Goal: Navigation & Orientation: Understand site structure

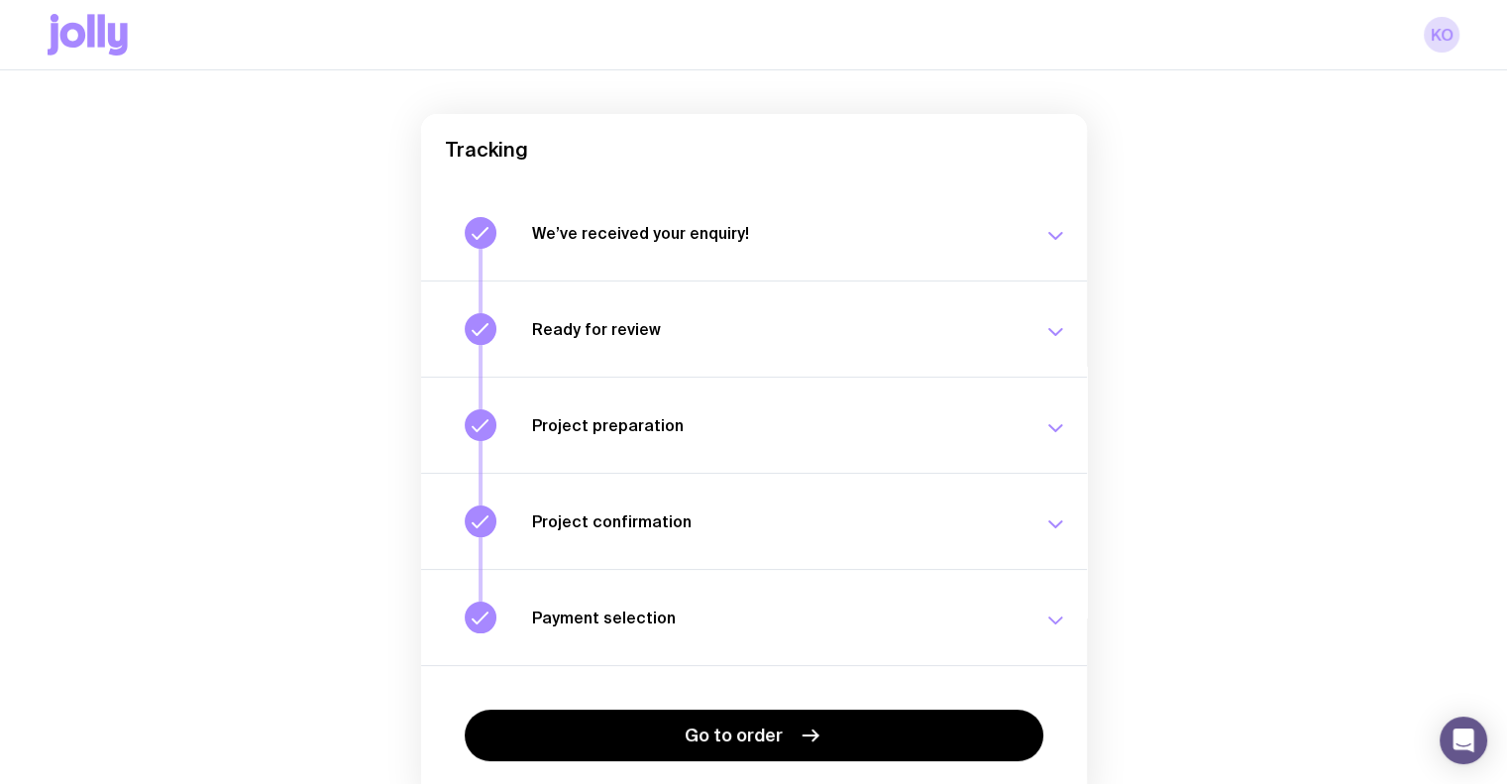
scroll to position [246, 0]
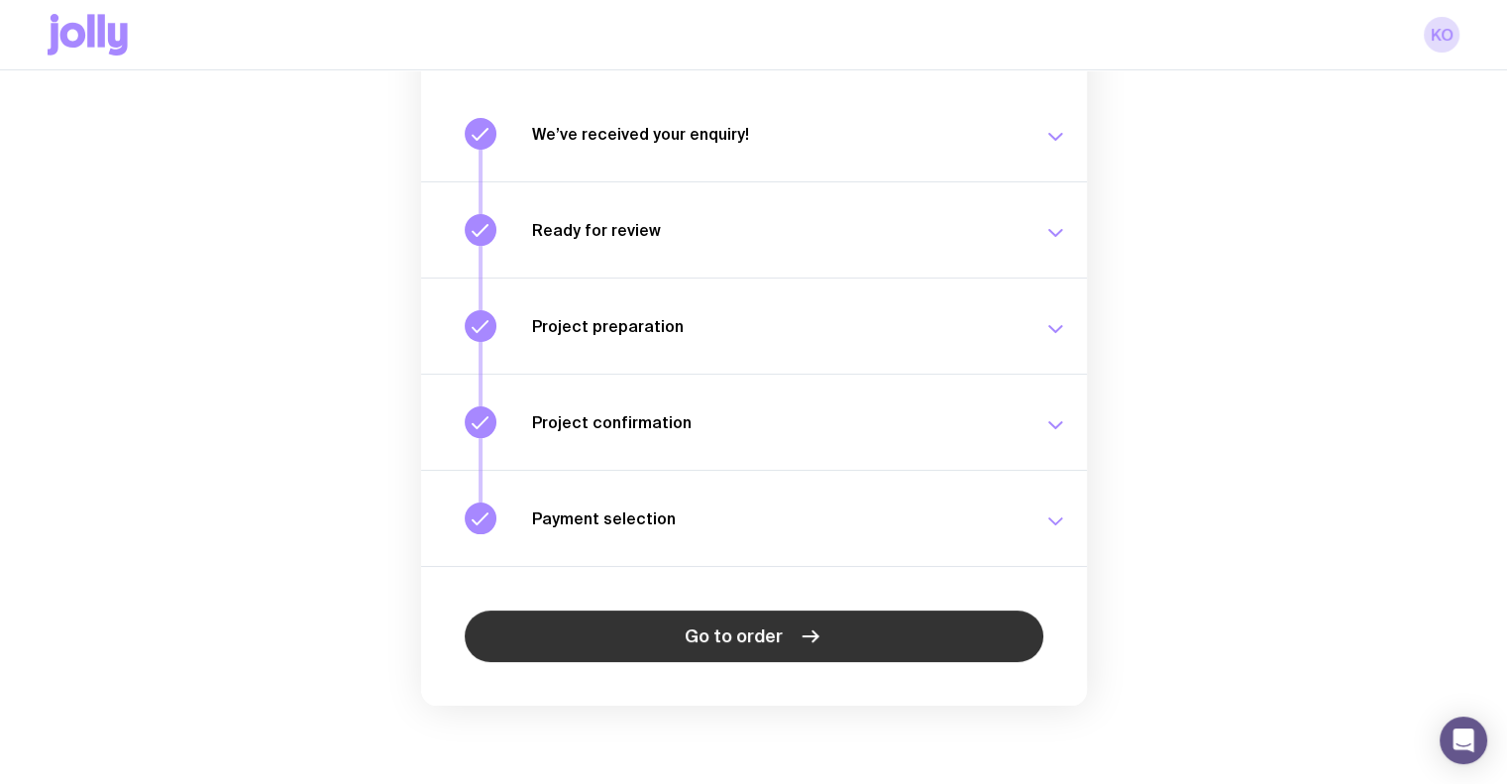
click at [800, 646] on icon at bounding box center [810, 636] width 24 height 24
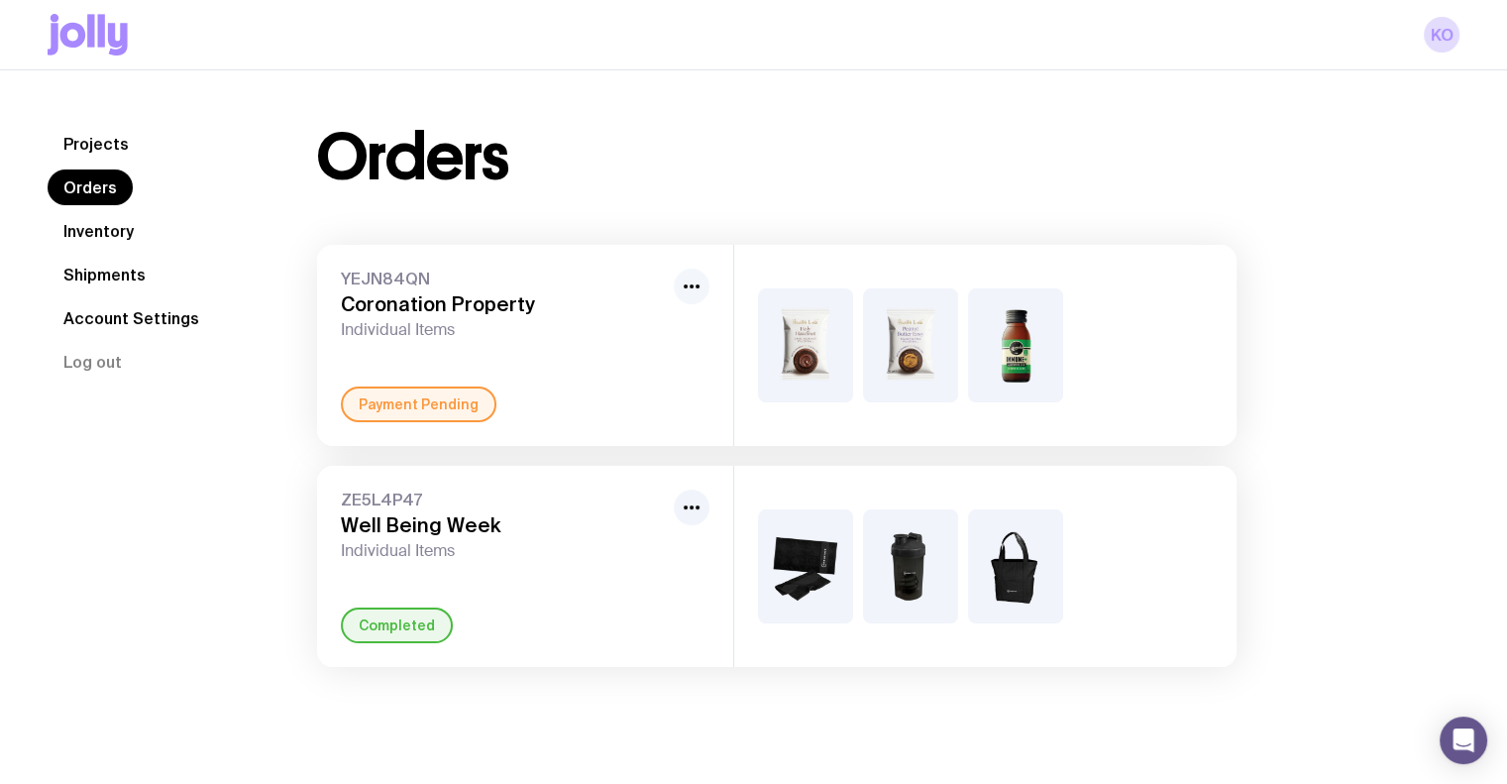
click at [704, 280] on button "button" at bounding box center [692, 286] width 36 height 36
click at [675, 190] on div "Orders YEJN84QN Coronation Property Individual Items Rename Payment Pending ZE5…" at bounding box center [776, 396] width 1014 height 541
click at [701, 280] on icon "button" at bounding box center [692, 286] width 24 height 24
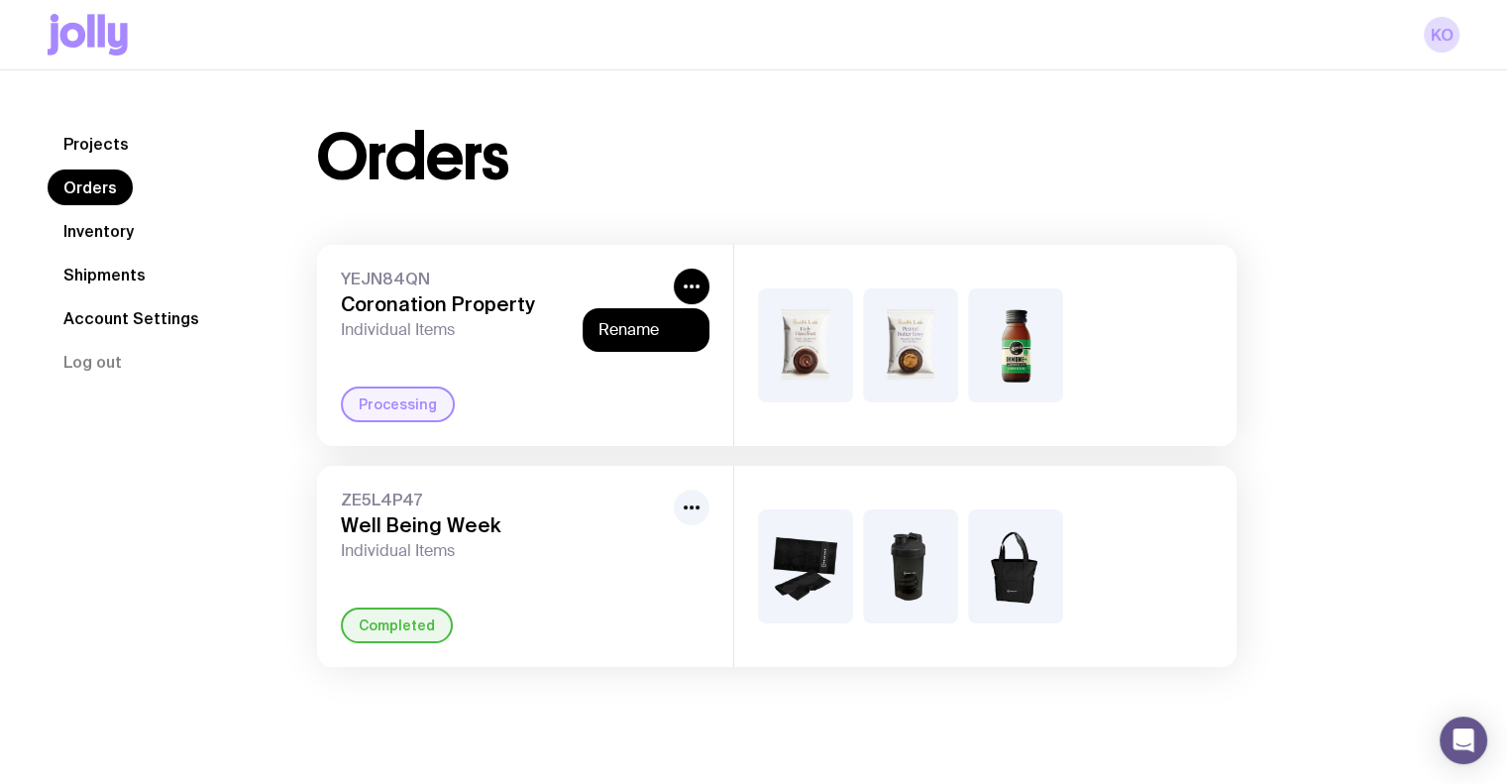
click at [390, 404] on div "Processing" at bounding box center [398, 404] width 114 height 36
click at [477, 281] on span "YEJN84QN" at bounding box center [503, 278] width 325 height 20
click at [106, 233] on link "Inventory" at bounding box center [99, 231] width 102 height 36
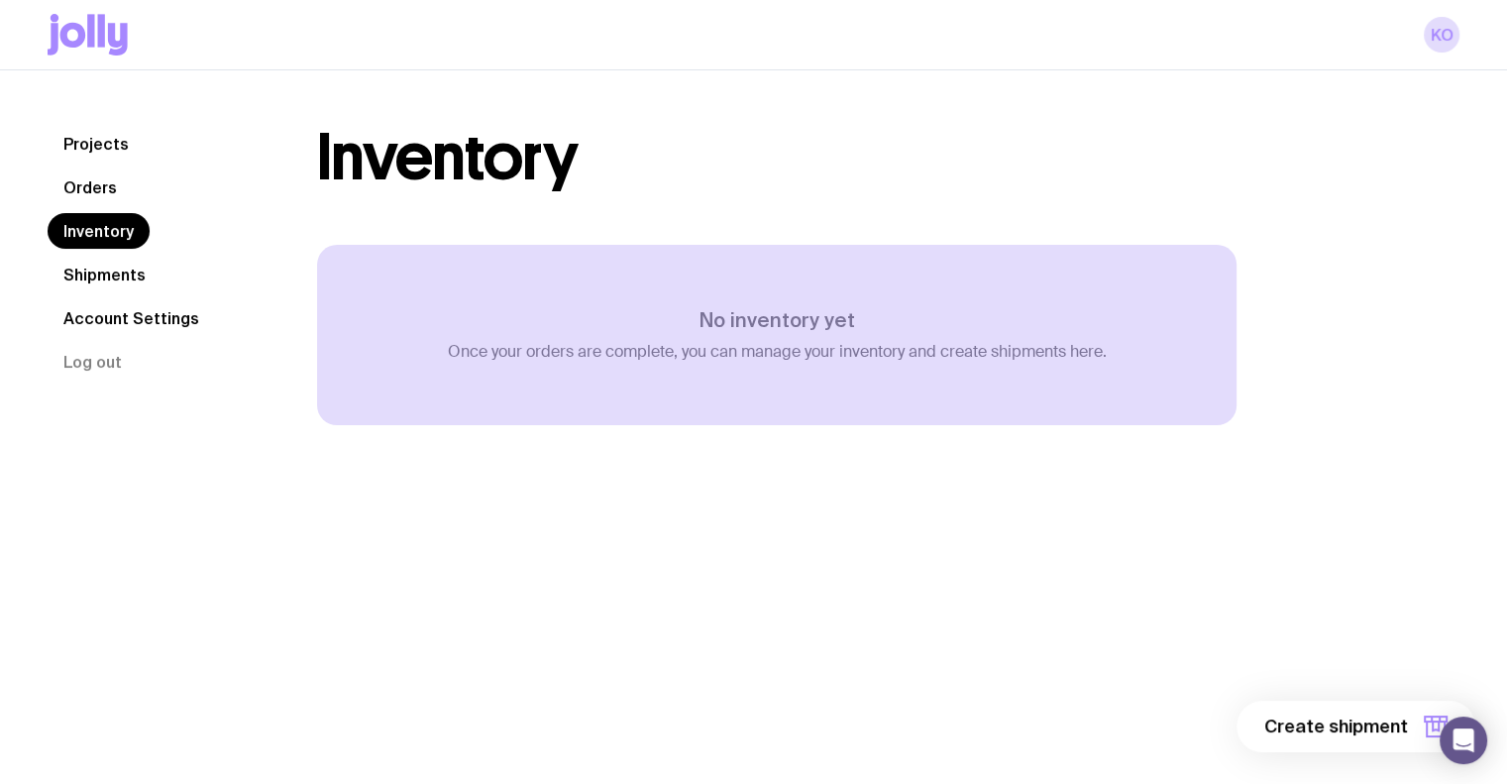
click at [106, 277] on link "Shipments" at bounding box center [105, 275] width 114 height 36
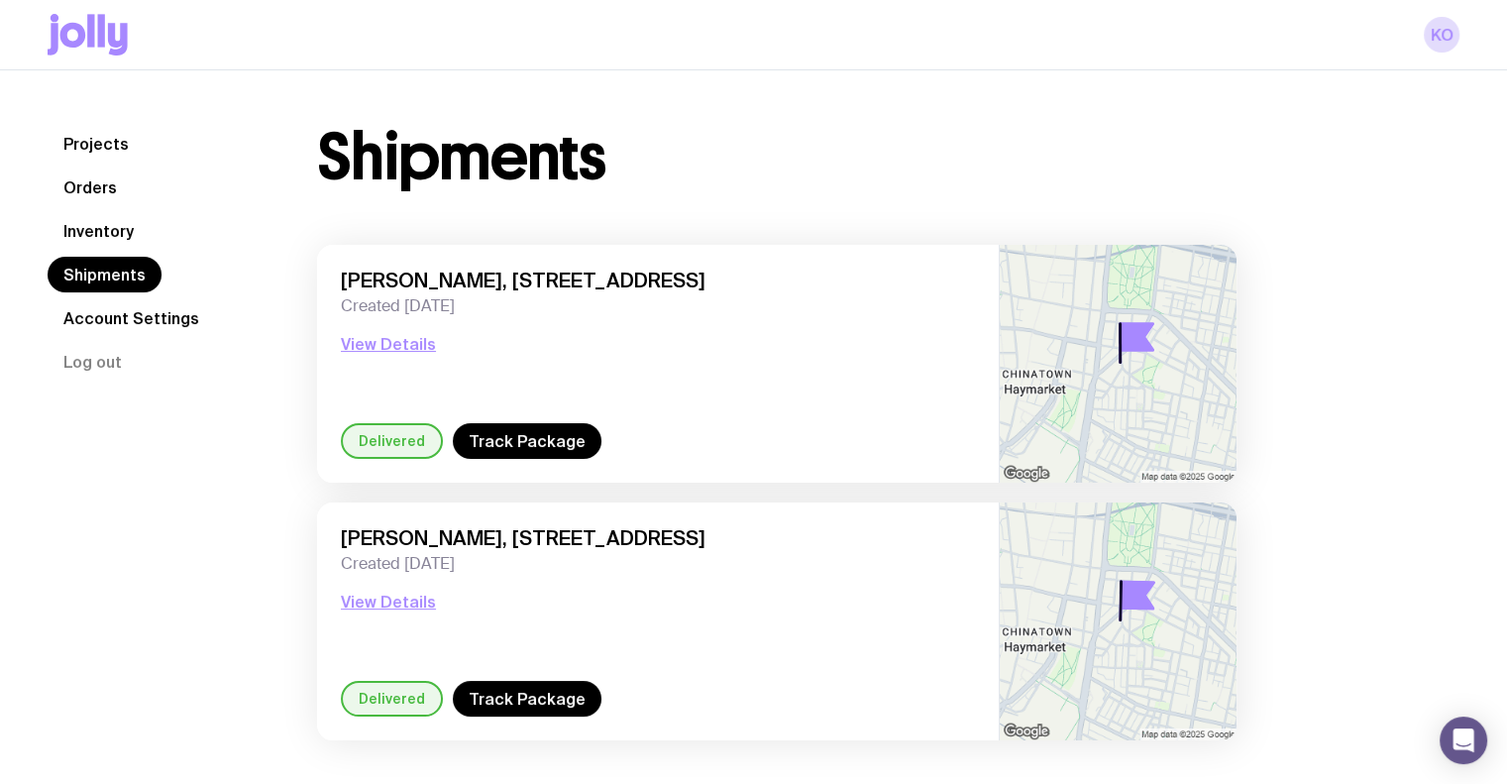
click at [108, 141] on link "Projects" at bounding box center [96, 144] width 97 height 36
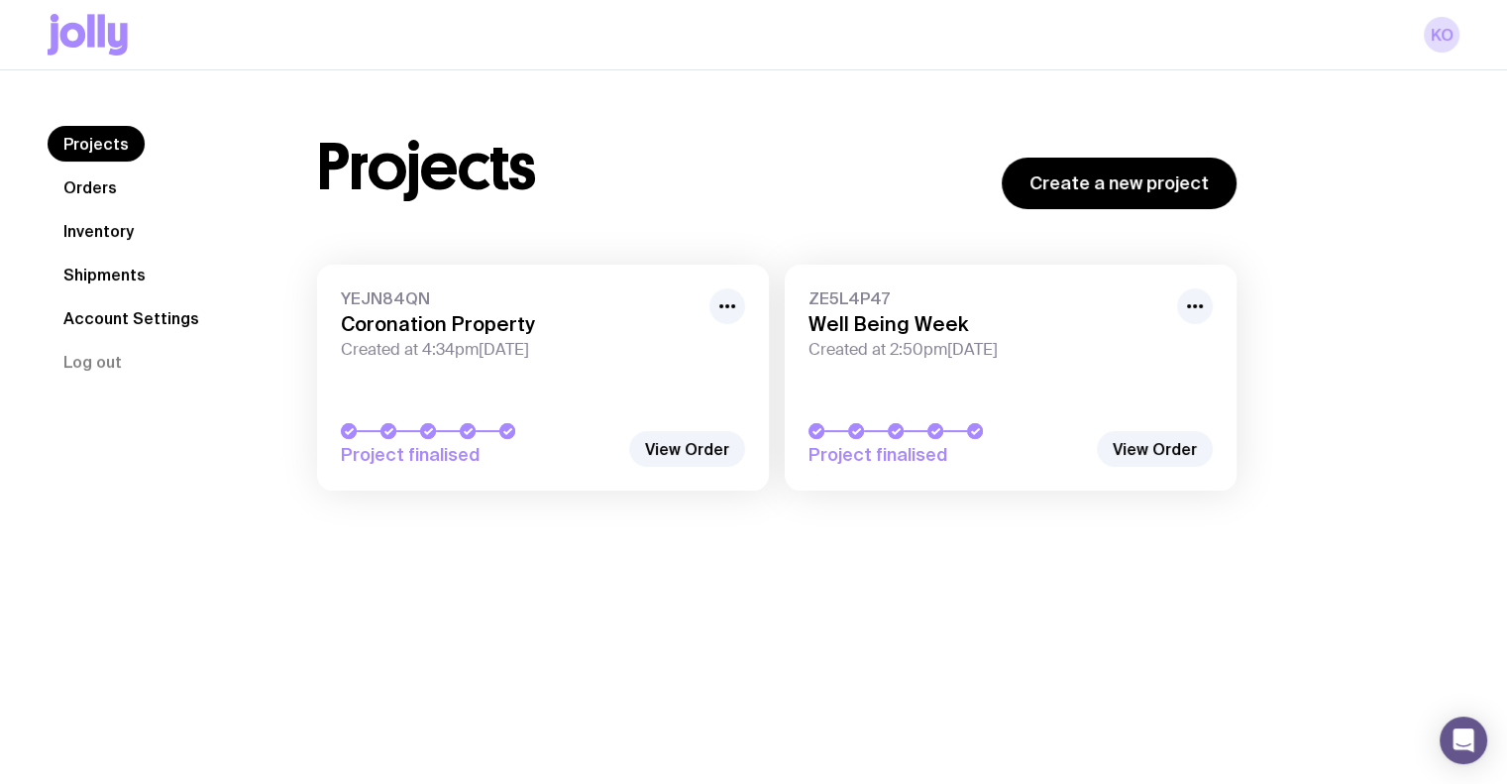
click at [113, 316] on link "Account Settings" at bounding box center [131, 318] width 167 height 36
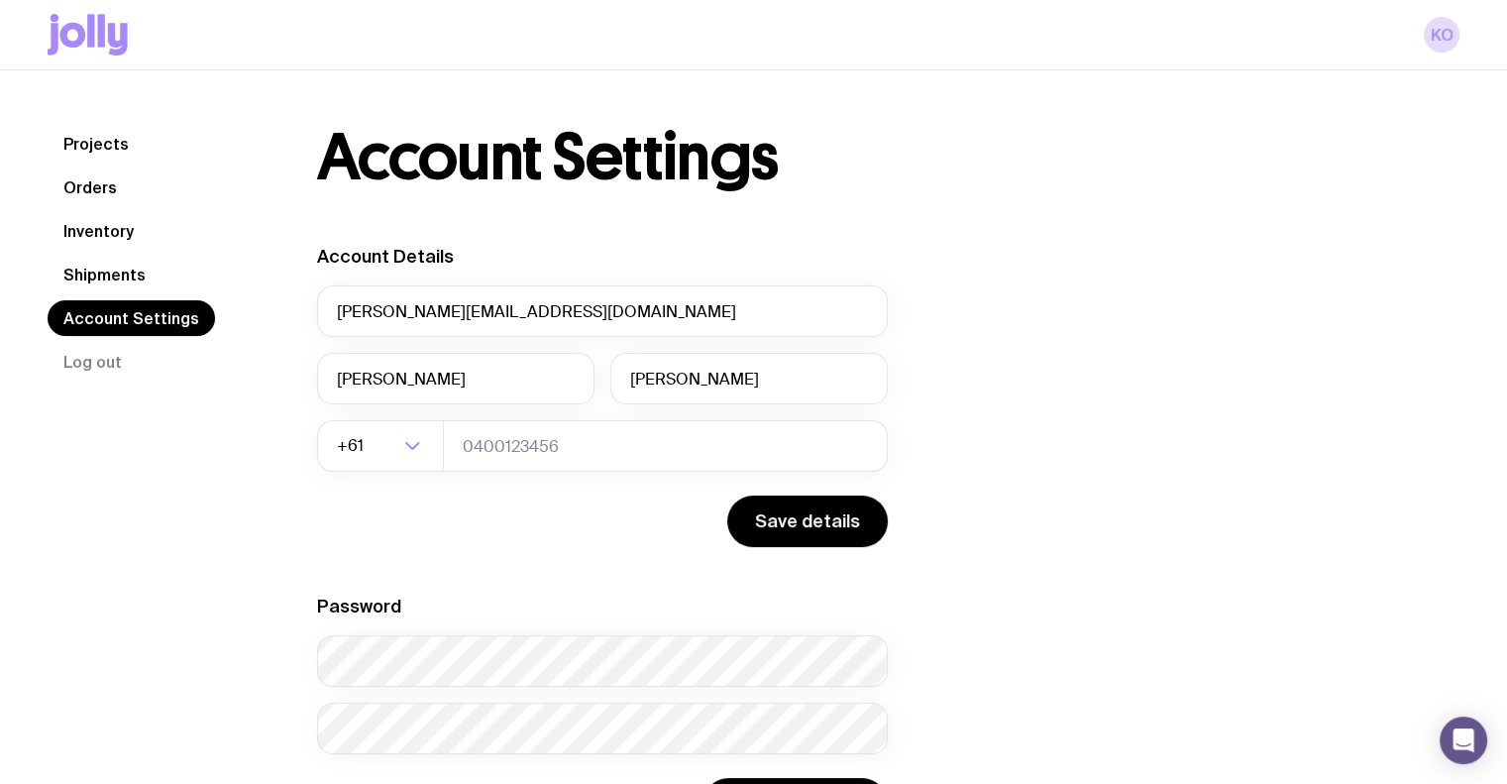
click at [88, 113] on div "Projects Orders Inventory Shipments Account Settings Log out Projects Orders In…" at bounding box center [753, 477] width 1507 height 814
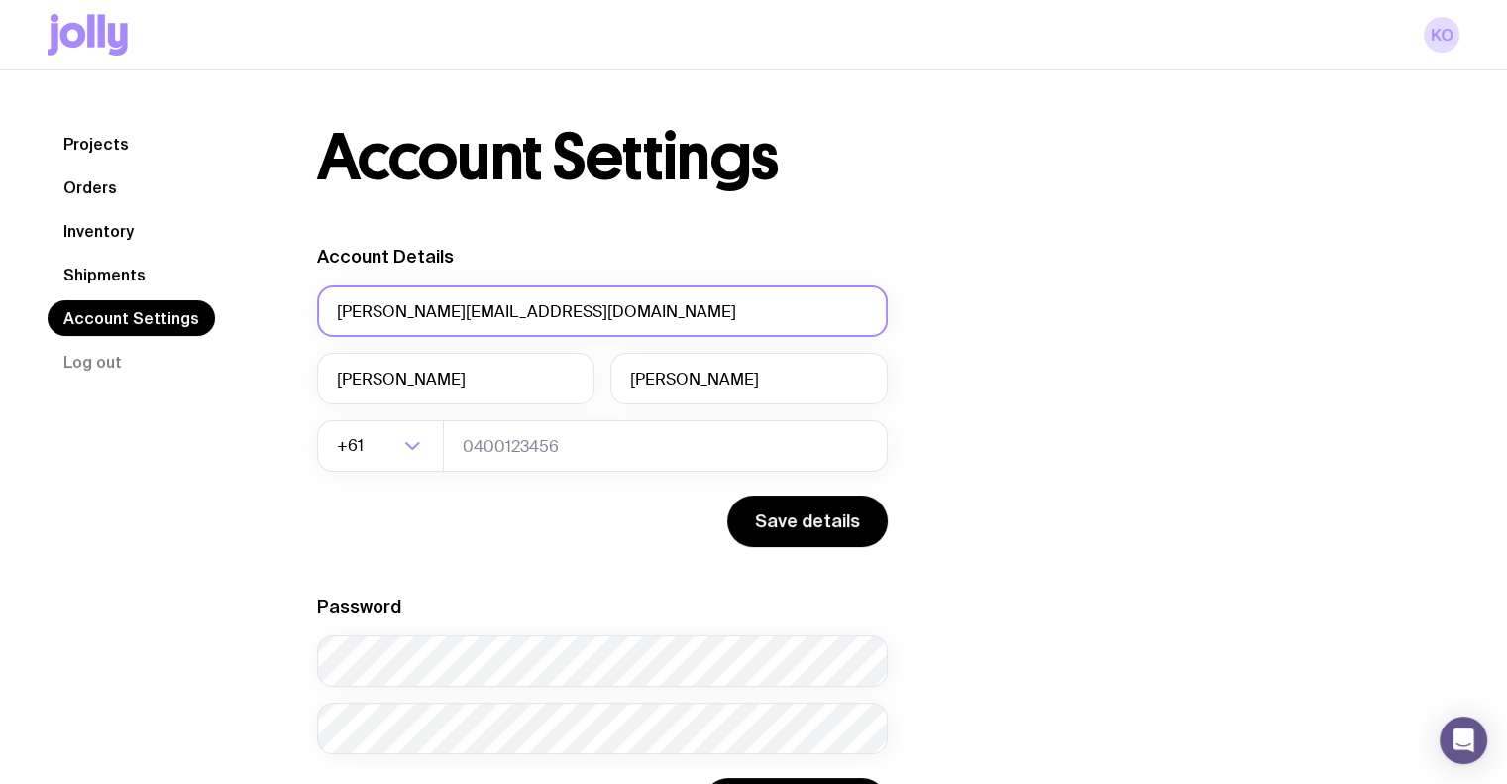
click at [90, 142] on link "Projects" at bounding box center [96, 144] width 97 height 36
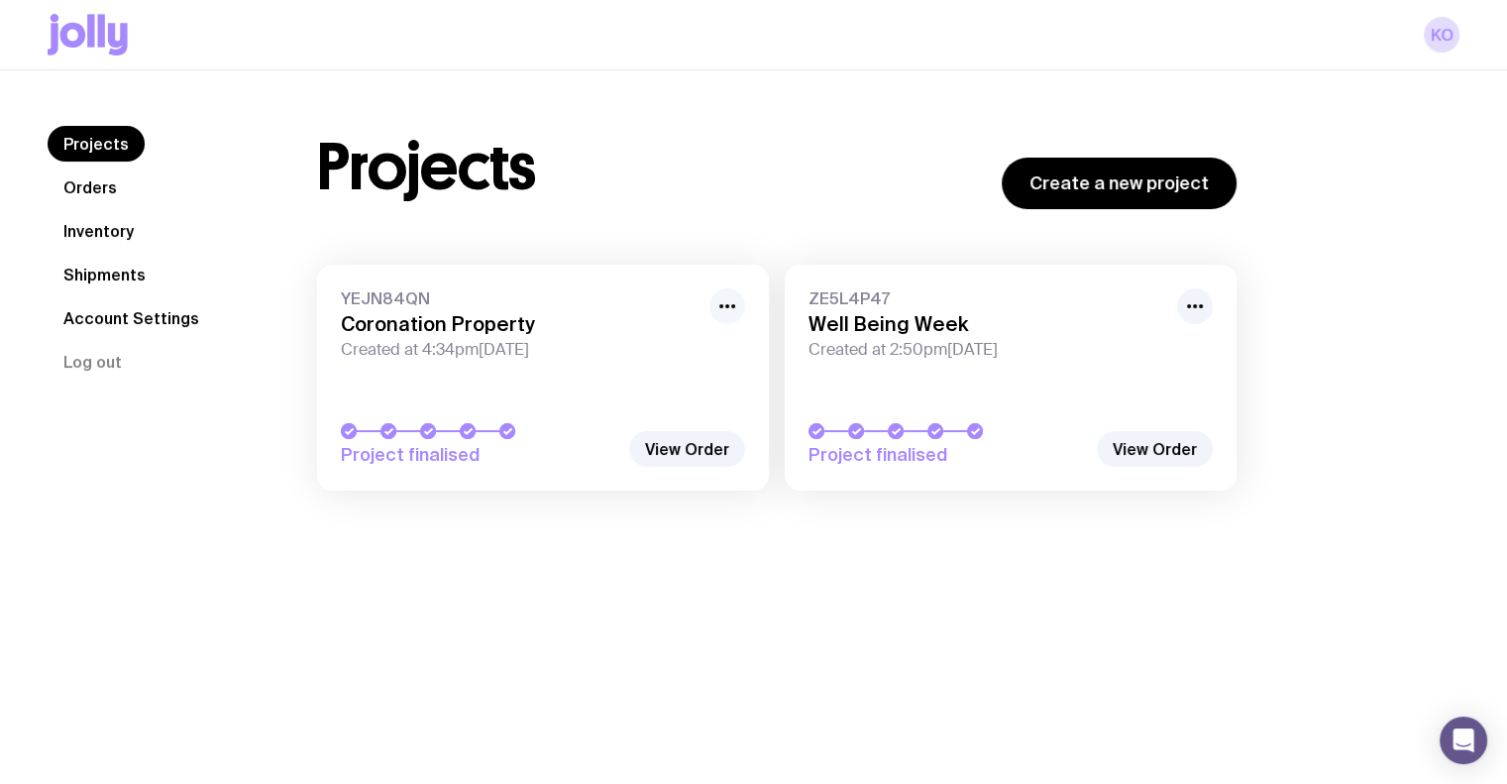
click at [717, 302] on icon "button" at bounding box center [727, 306] width 24 height 24
click at [687, 446] on link "View Order" at bounding box center [687, 449] width 116 height 36
